Goal: Communication & Community: Connect with others

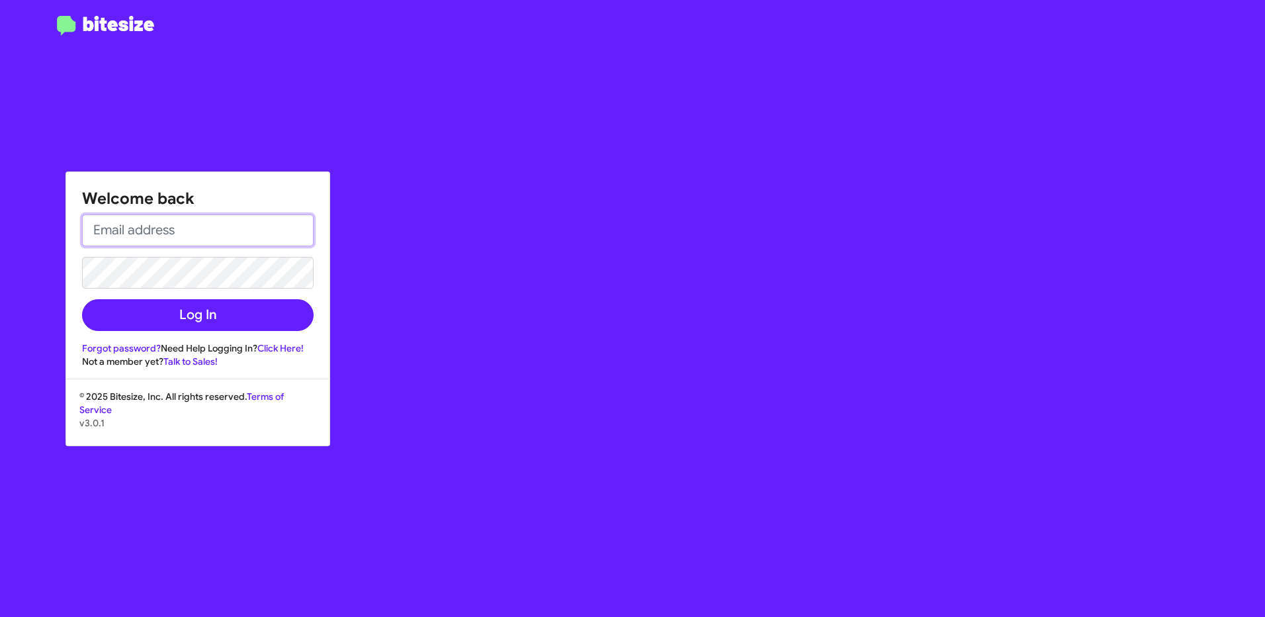
type input "[EMAIL_ADDRESS][DOMAIN_NAME]"
click at [248, 333] on div "Welcome back [EMAIL_ADDRESS][DOMAIN_NAME] Log In Forgot password? Need Help Log…" at bounding box center [197, 270] width 263 height 196
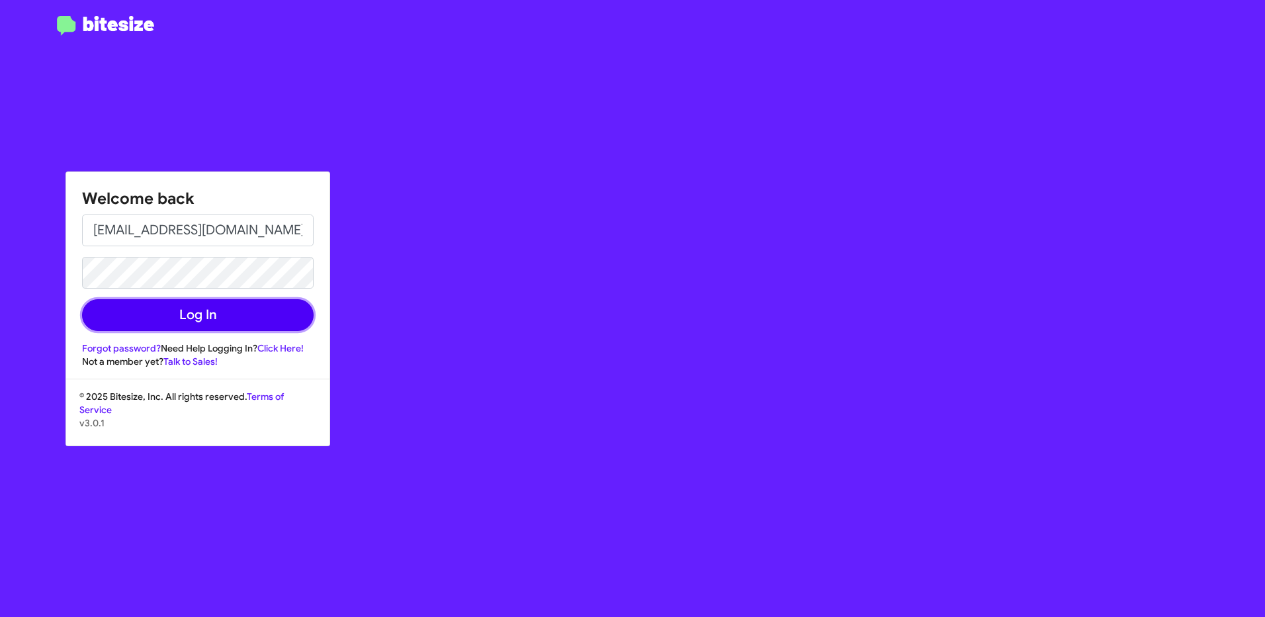
click at [247, 312] on button "Log In" at bounding box center [198, 315] width 232 height 32
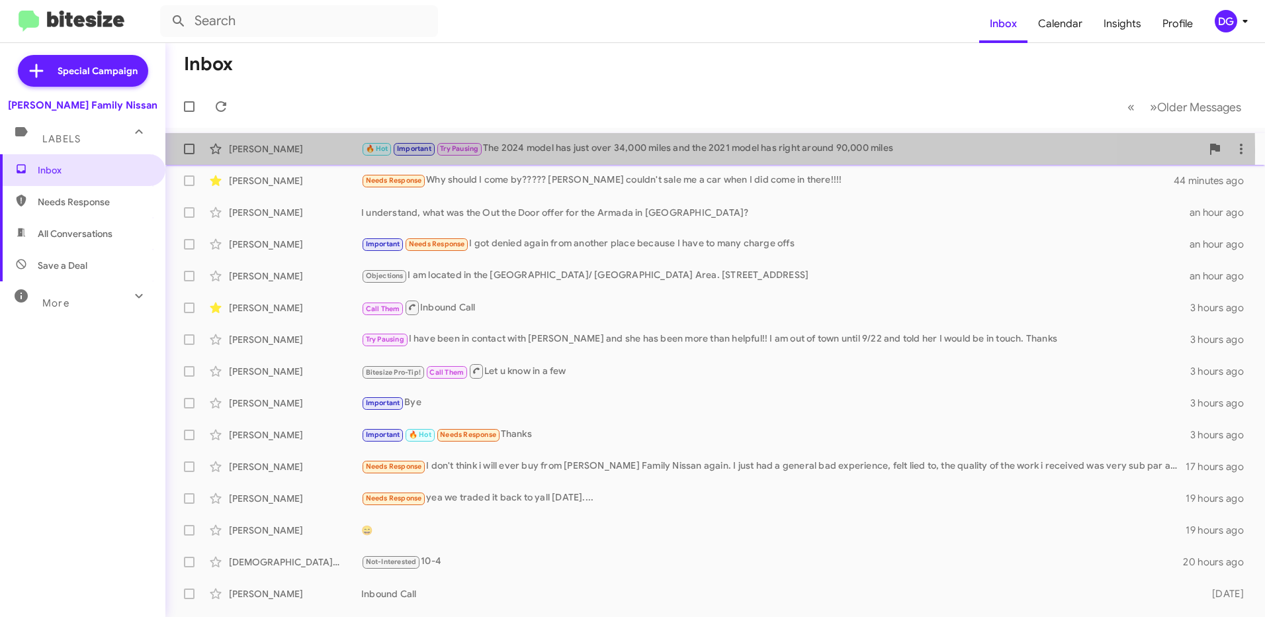
click at [261, 150] on div "[PERSON_NAME]" at bounding box center [295, 148] width 132 height 13
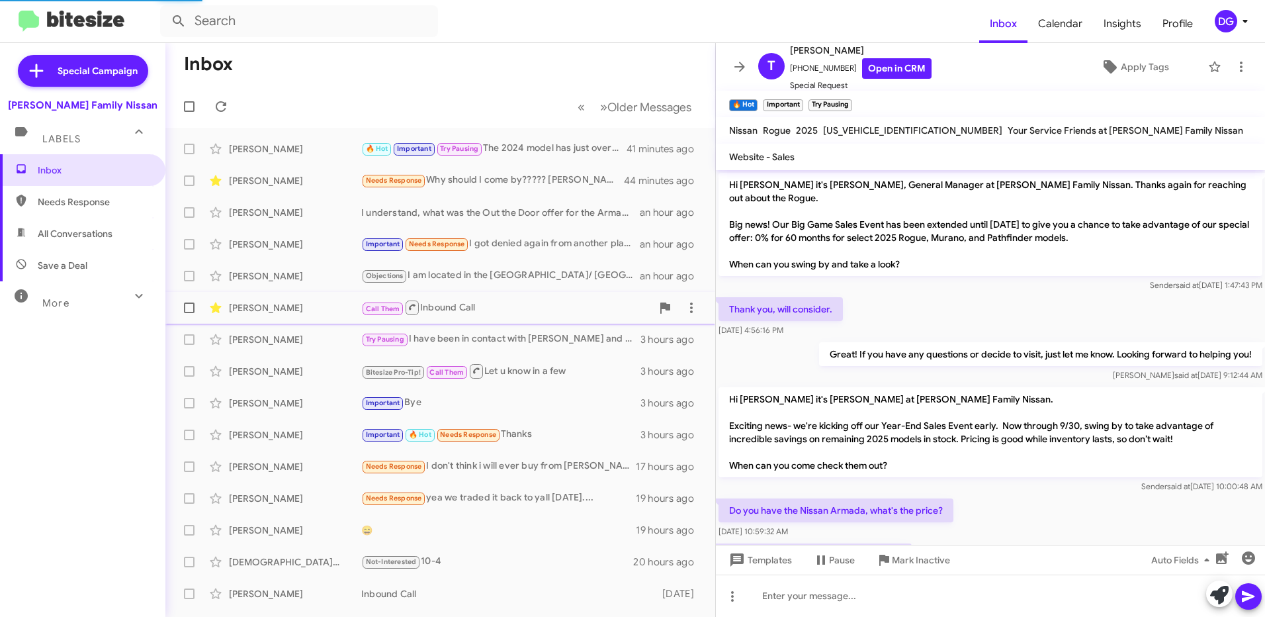
scroll to position [552, 0]
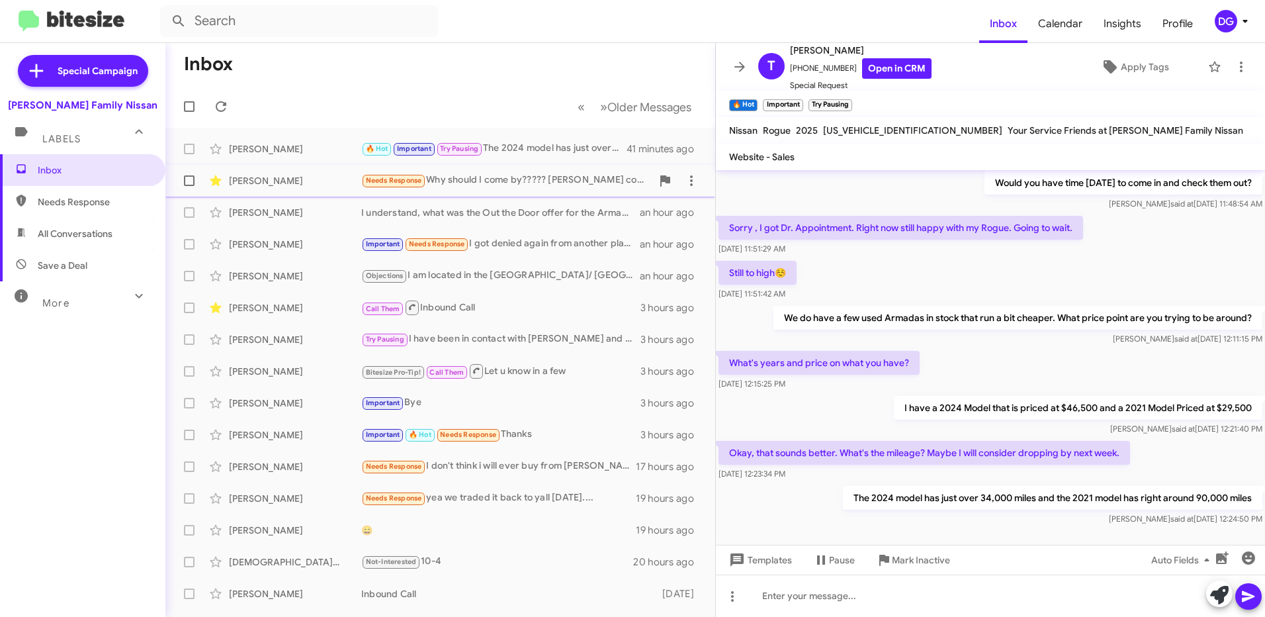
click at [315, 179] on div "[PERSON_NAME]" at bounding box center [295, 180] width 132 height 13
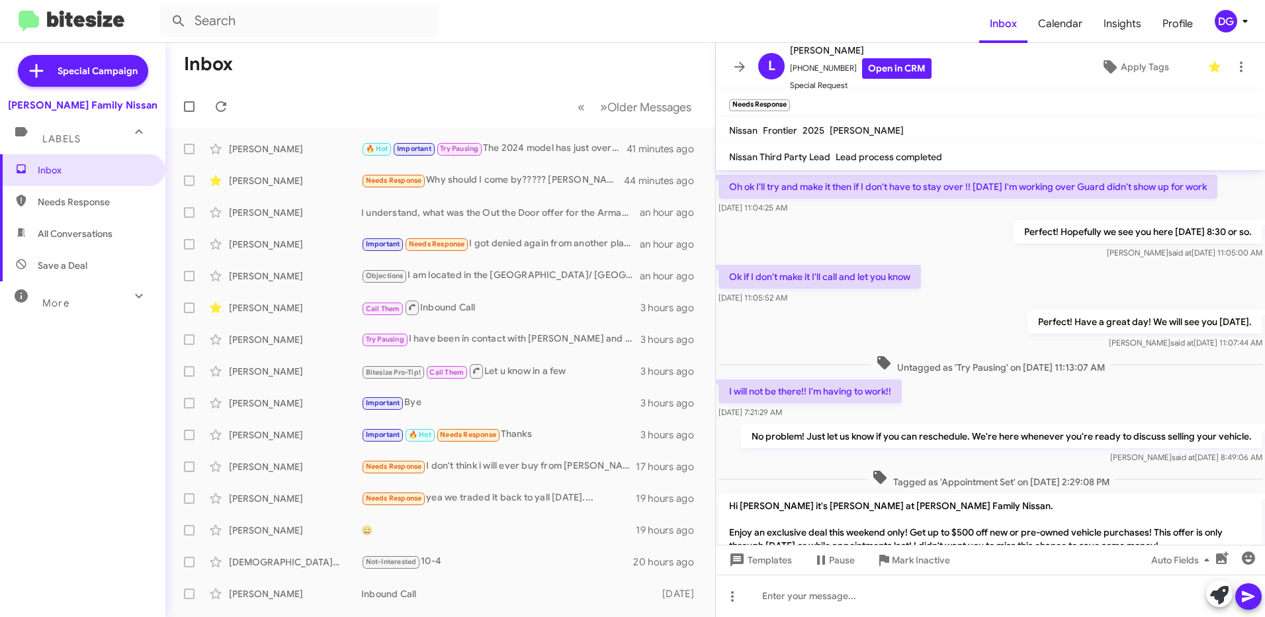
scroll to position [1290, 0]
